Goal: Navigation & Orientation: Find specific page/section

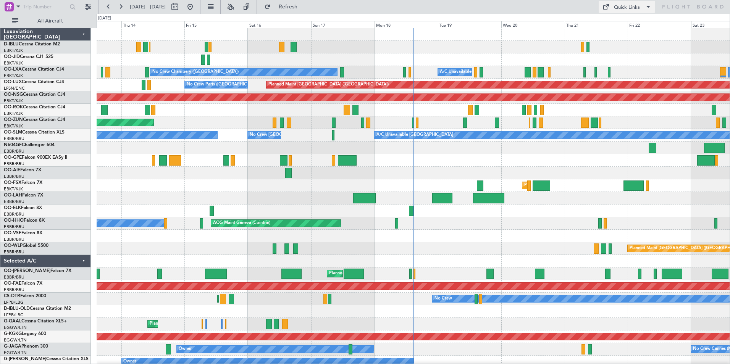
click at [626, 9] on div "Quick Links" at bounding box center [627, 8] width 26 height 8
click at [622, 22] on button "Trip Builder" at bounding box center [626, 25] width 57 height 18
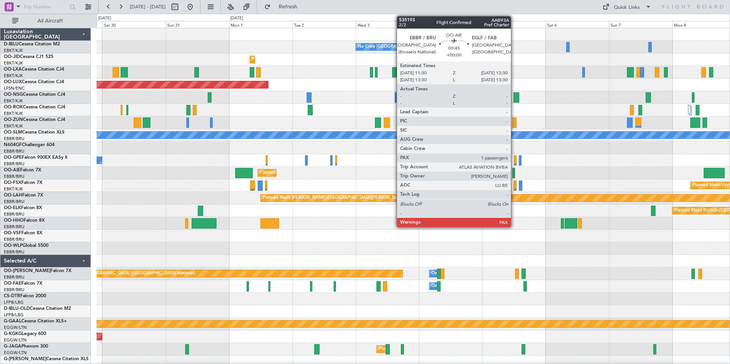
click at [514, 173] on div at bounding box center [513, 173] width 3 height 10
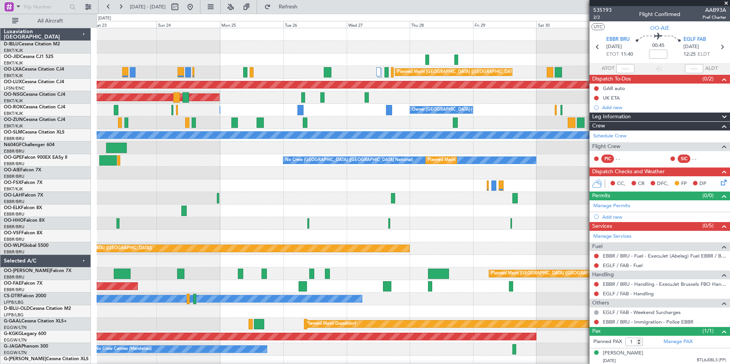
click at [635, 175] on fb-app "29 Aug 2025 - 08 Sep 2025 Refresh Quick Links All Aircraft No Crew Brussels (Br…" at bounding box center [365, 185] width 730 height 358
click at [631, 183] on fb-app "29 Aug 2025 - 08 Sep 2025 Refresh Quick Links All Aircraft No Crew Brussels (Br…" at bounding box center [365, 185] width 730 height 358
